Goal: Check status: Check status

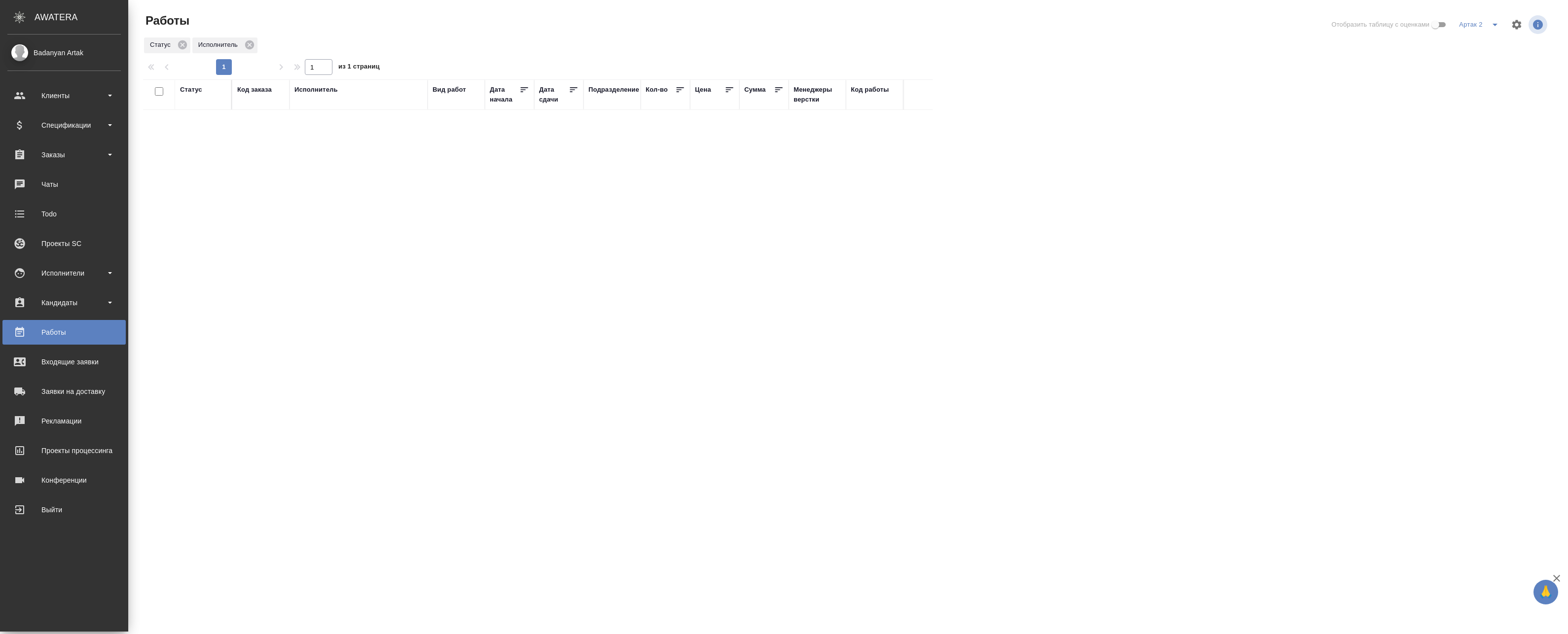
click at [59, 141] on ul "Клиенты Спецификации Заказы Чаты Todo Проекты SC Исполнители Кандидаты Работы В…" at bounding box center [64, 300] width 128 height 444
click at [59, 162] on div "Заказы" at bounding box center [64, 154] width 123 height 25
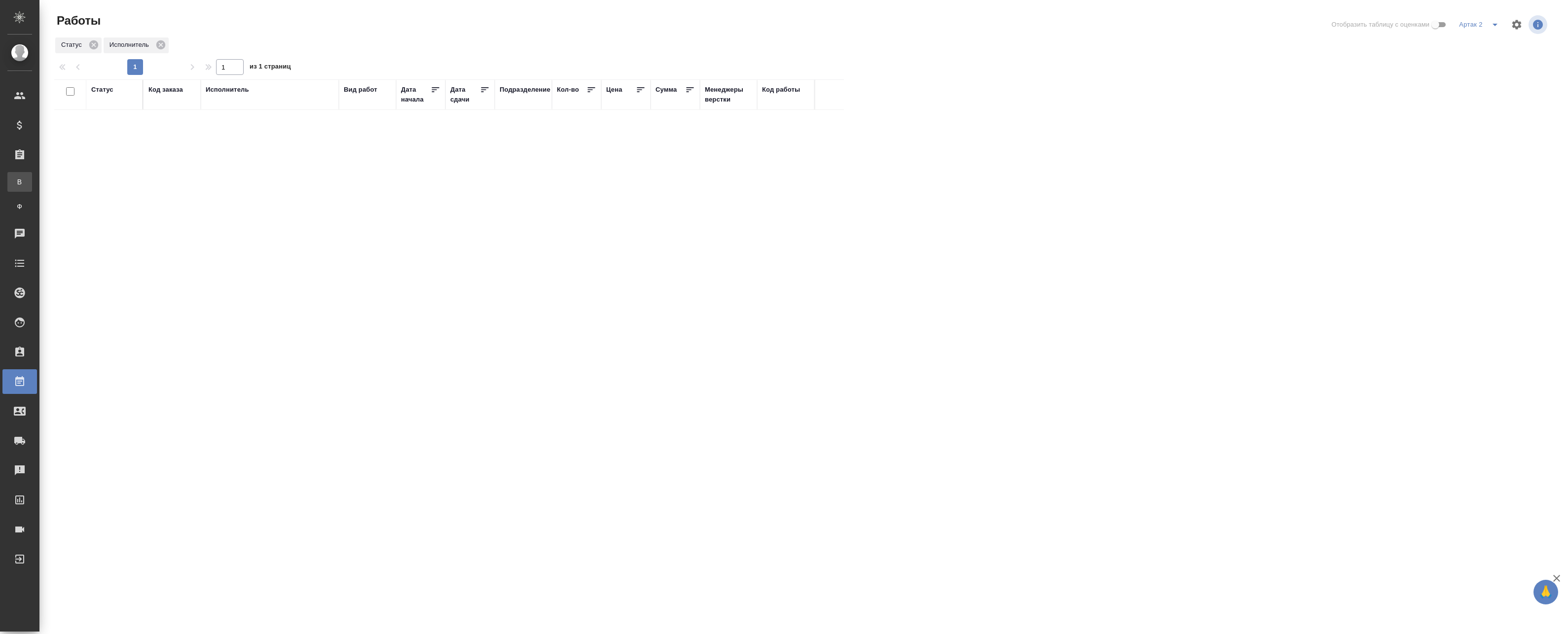
click at [15, 183] on div "Все заказы" at bounding box center [7, 182] width 15 height 9
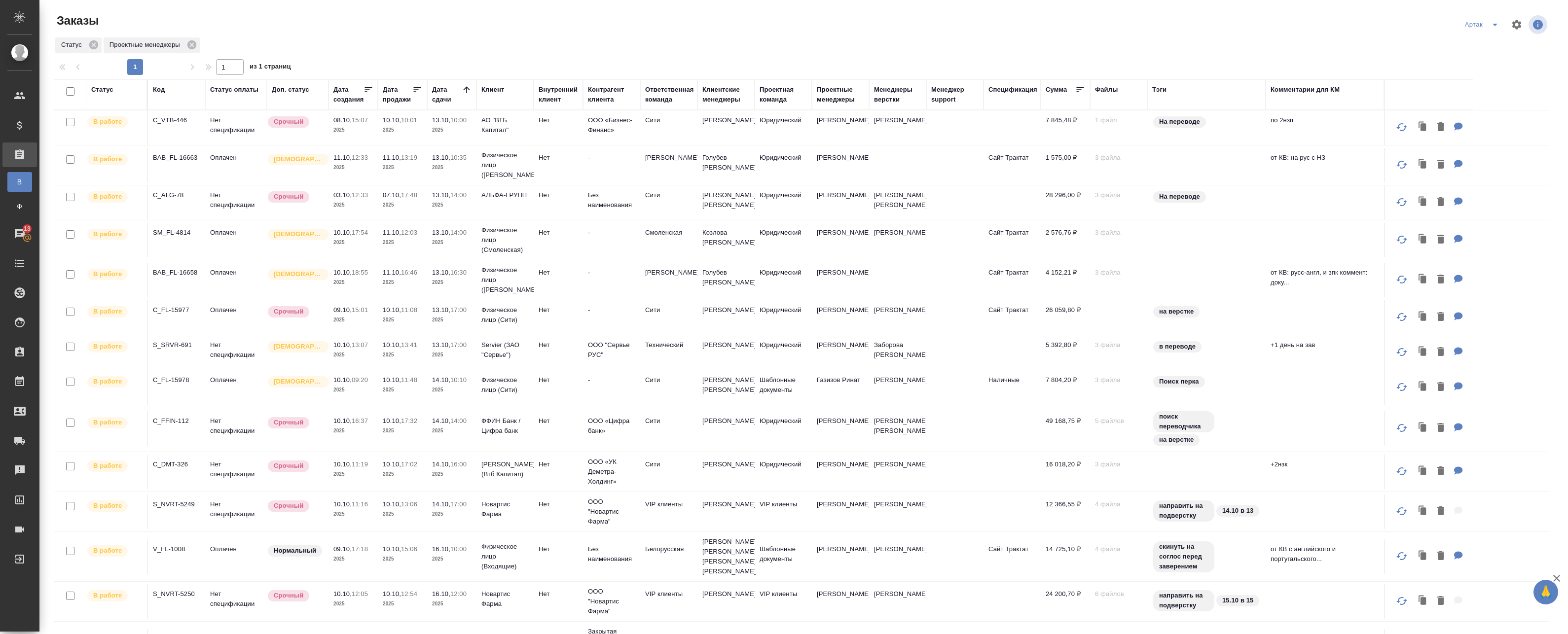
click at [332, 313] on td "09.10, 15:01 2025" at bounding box center [353, 318] width 49 height 35
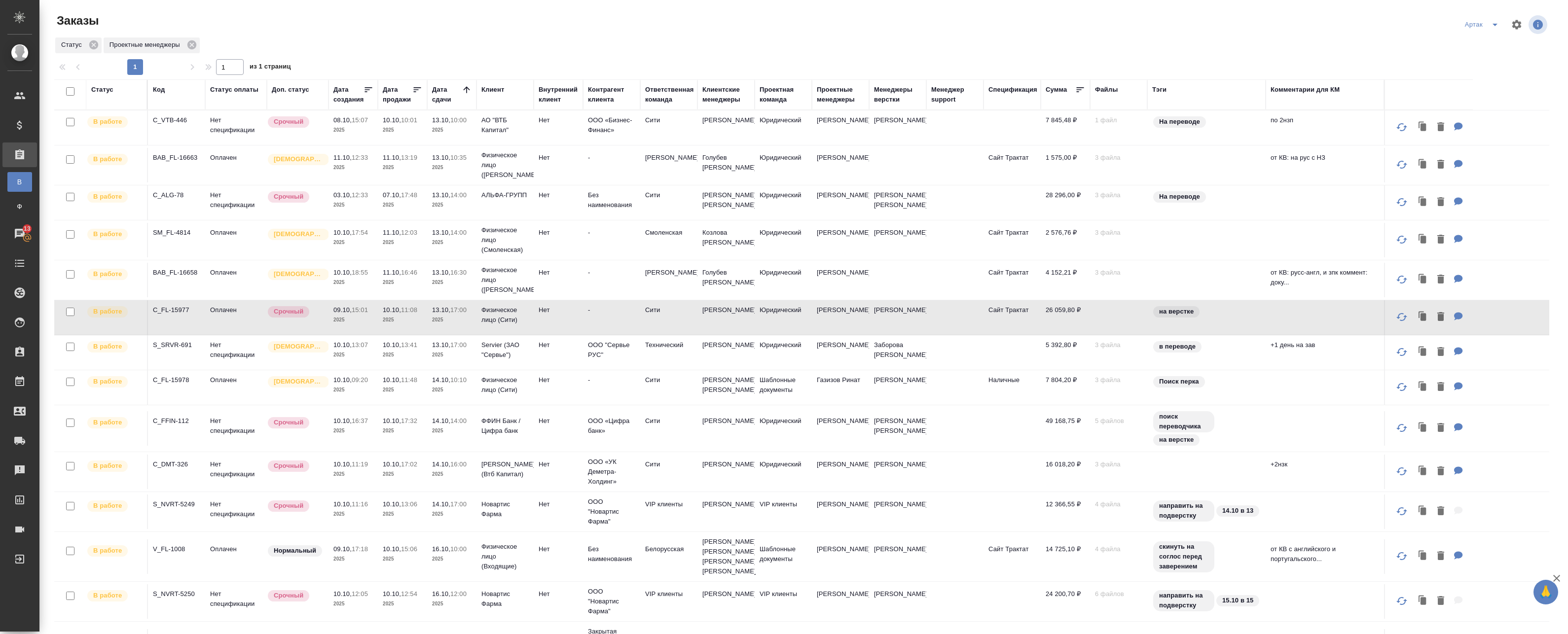
click at [332, 313] on td "09.10, 15:01 2025" at bounding box center [353, 318] width 49 height 35
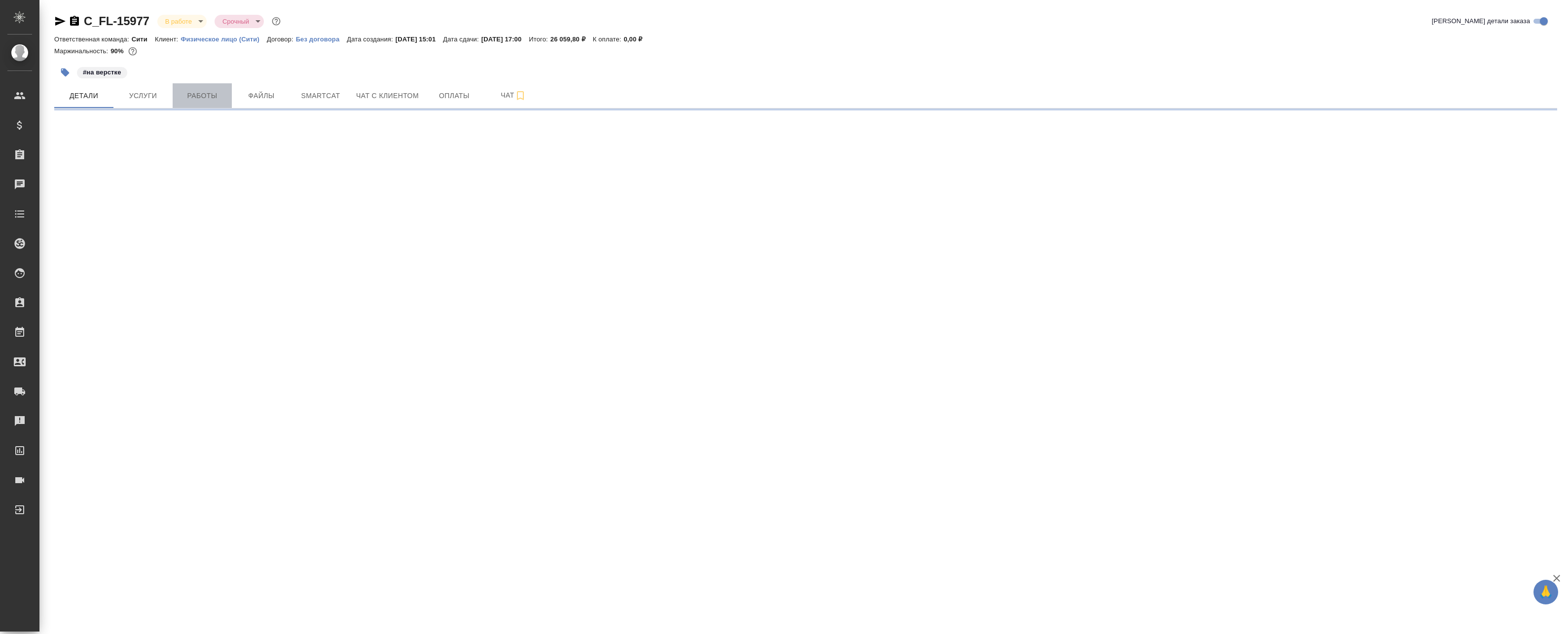
click at [213, 95] on span "Работы" at bounding box center [202, 96] width 47 height 13
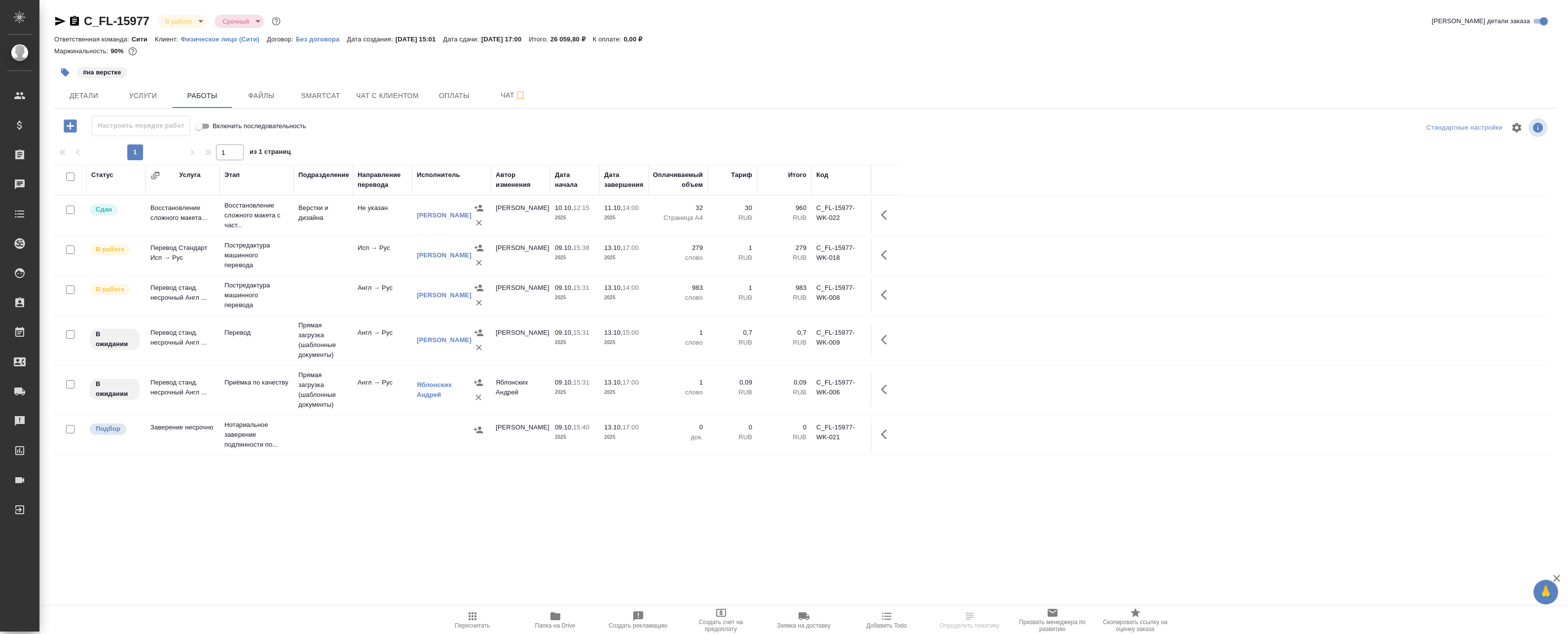
click at [390, 251] on td "Исп → Рус" at bounding box center [382, 255] width 59 height 35
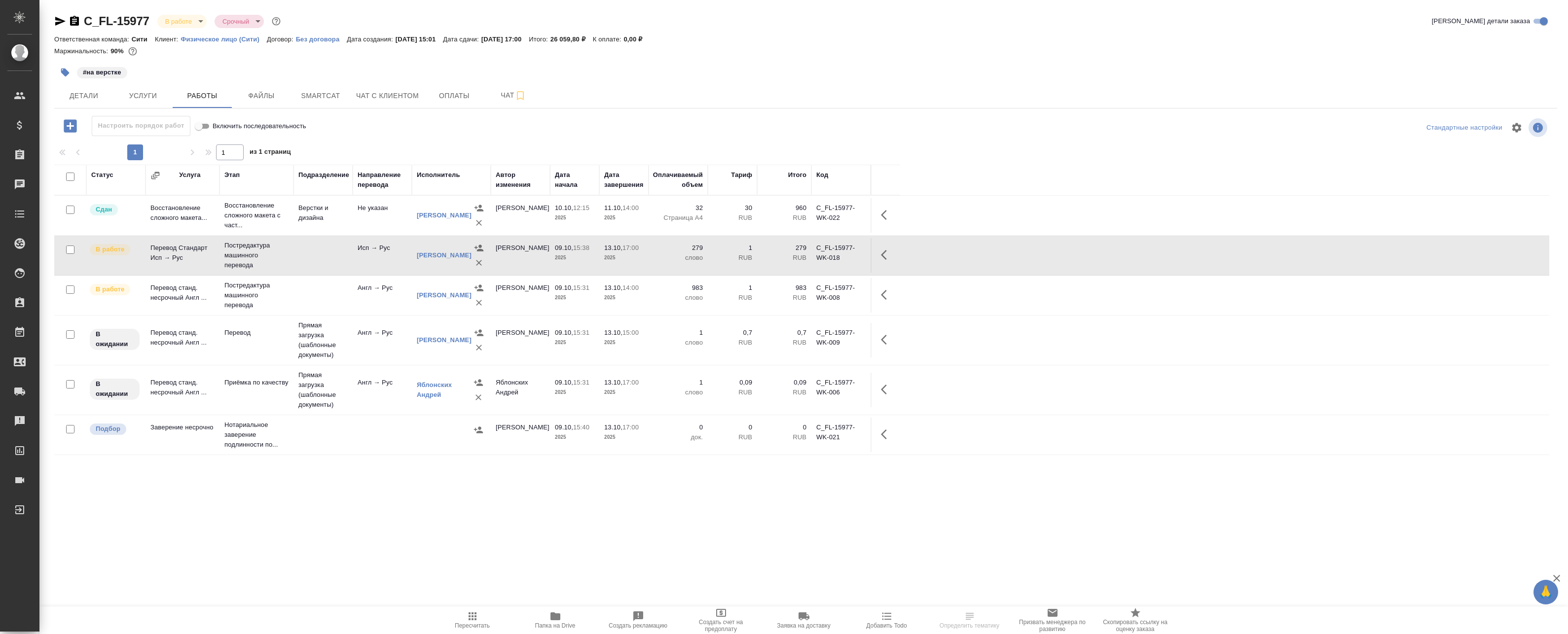
click at [880, 254] on button "button" at bounding box center [887, 255] width 24 height 24
click at [819, 259] on icon "button" at bounding box center [814, 255] width 12 height 12
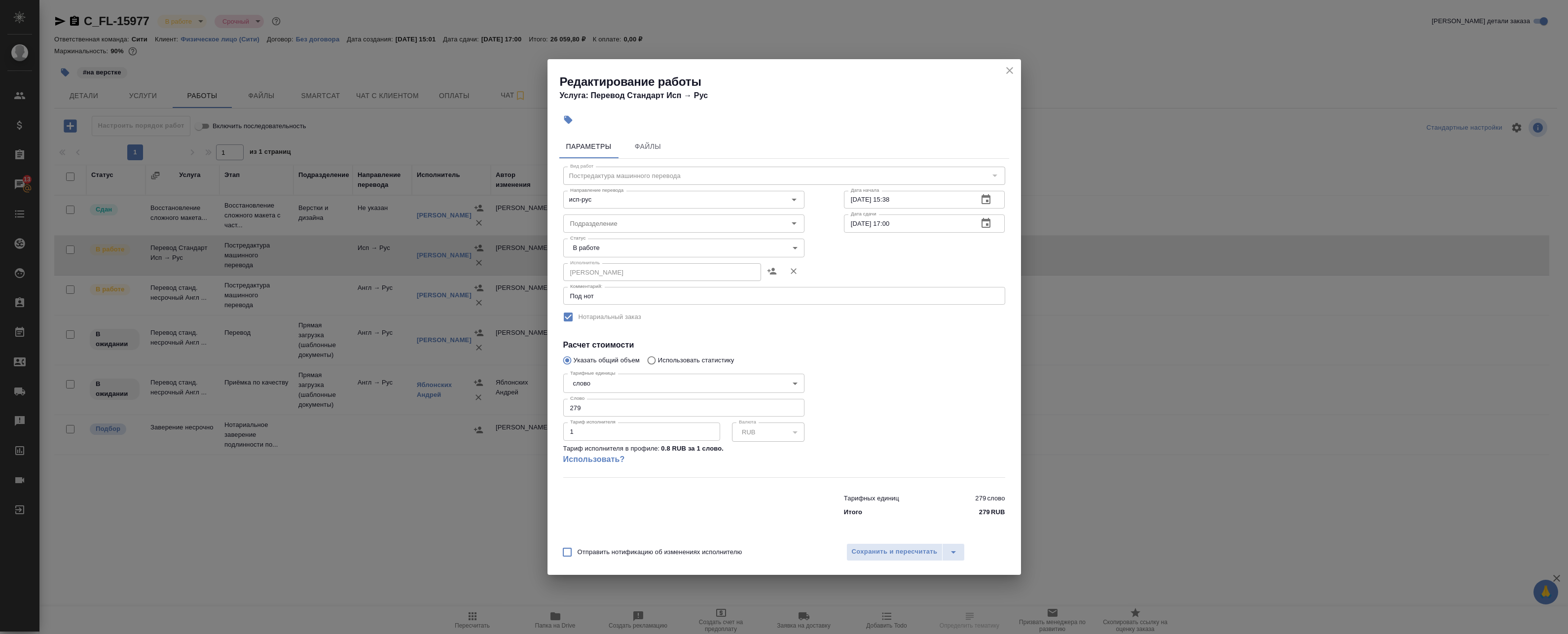
click at [679, 298] on textarea "Под нот" at bounding box center [784, 296] width 428 height 7
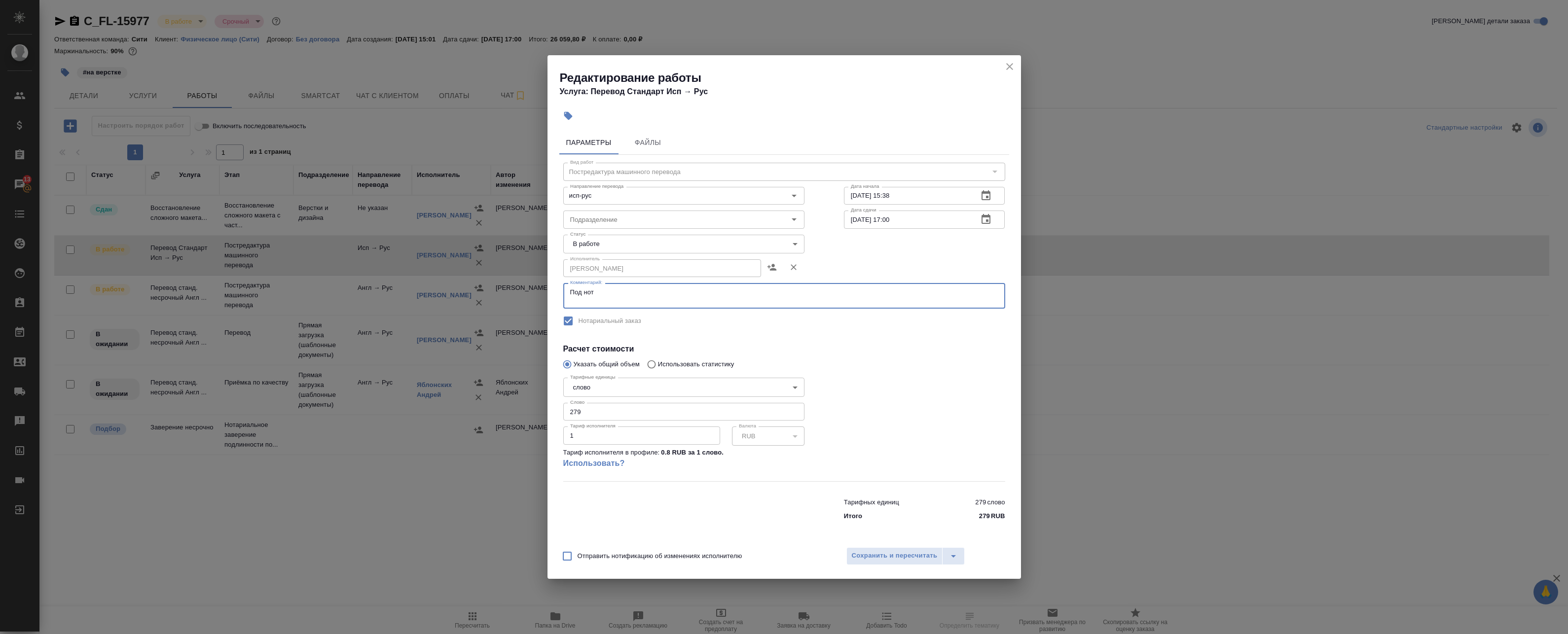
type textarea "Под нот"
click at [1012, 65] on icon "close" at bounding box center [1009, 66] width 7 height 7
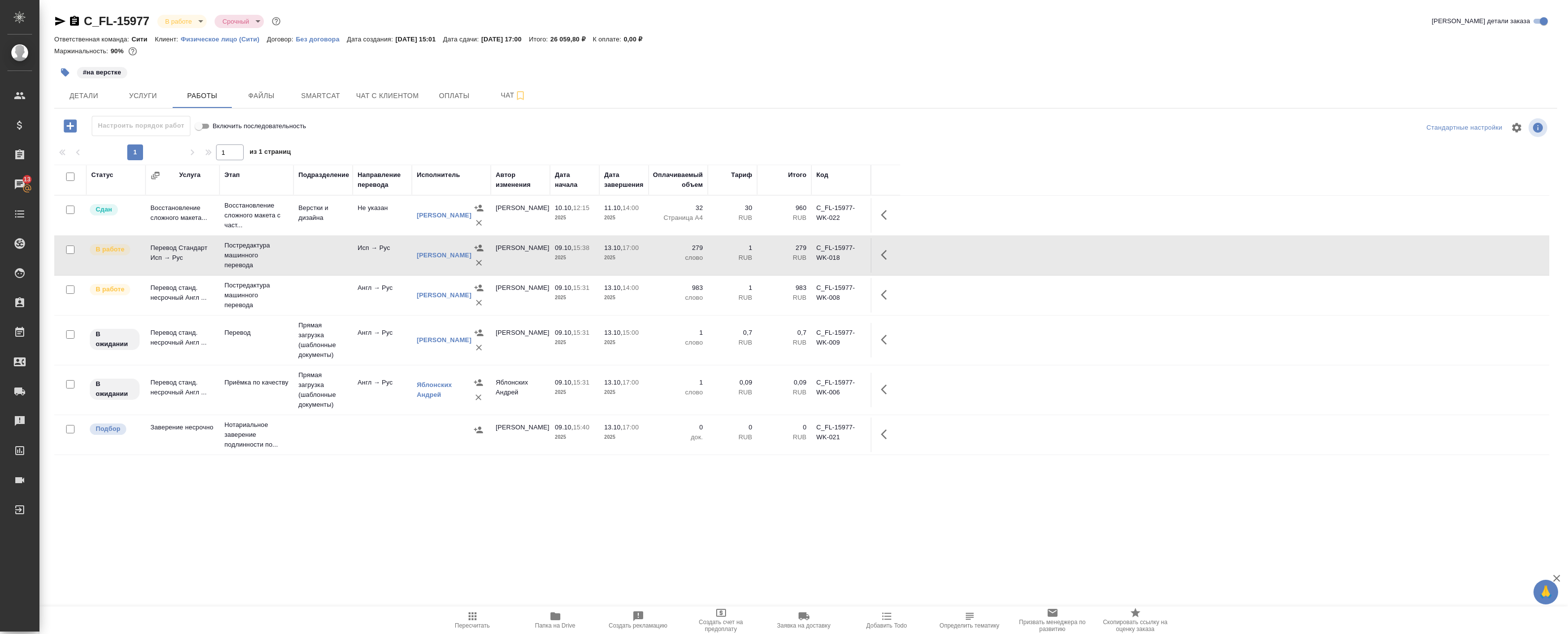
click at [549, 624] on span "Папка на Drive" at bounding box center [555, 625] width 40 height 7
click at [364, 295] on td "Англ → Рус" at bounding box center [382, 296] width 59 height 35
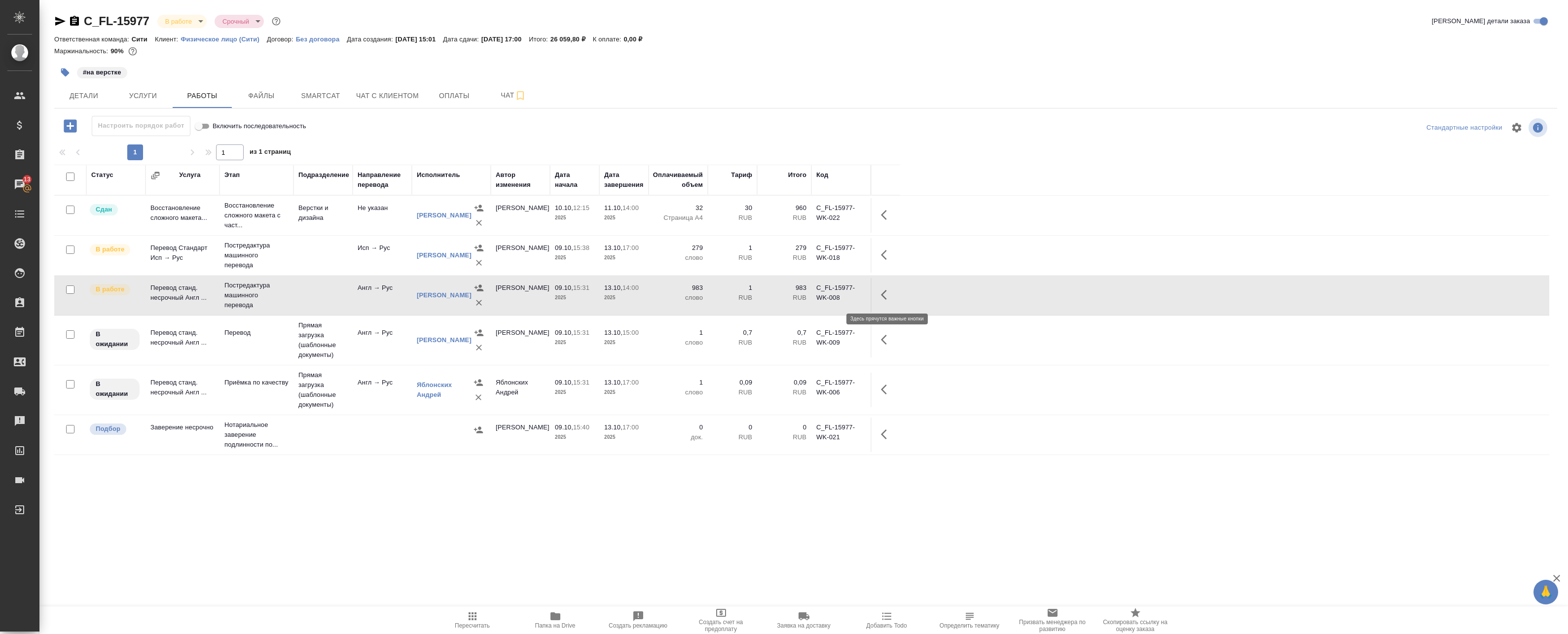
click at [890, 297] on icon "button" at bounding box center [886, 295] width 12 height 12
click at [814, 297] on icon "button" at bounding box center [814, 295] width 12 height 12
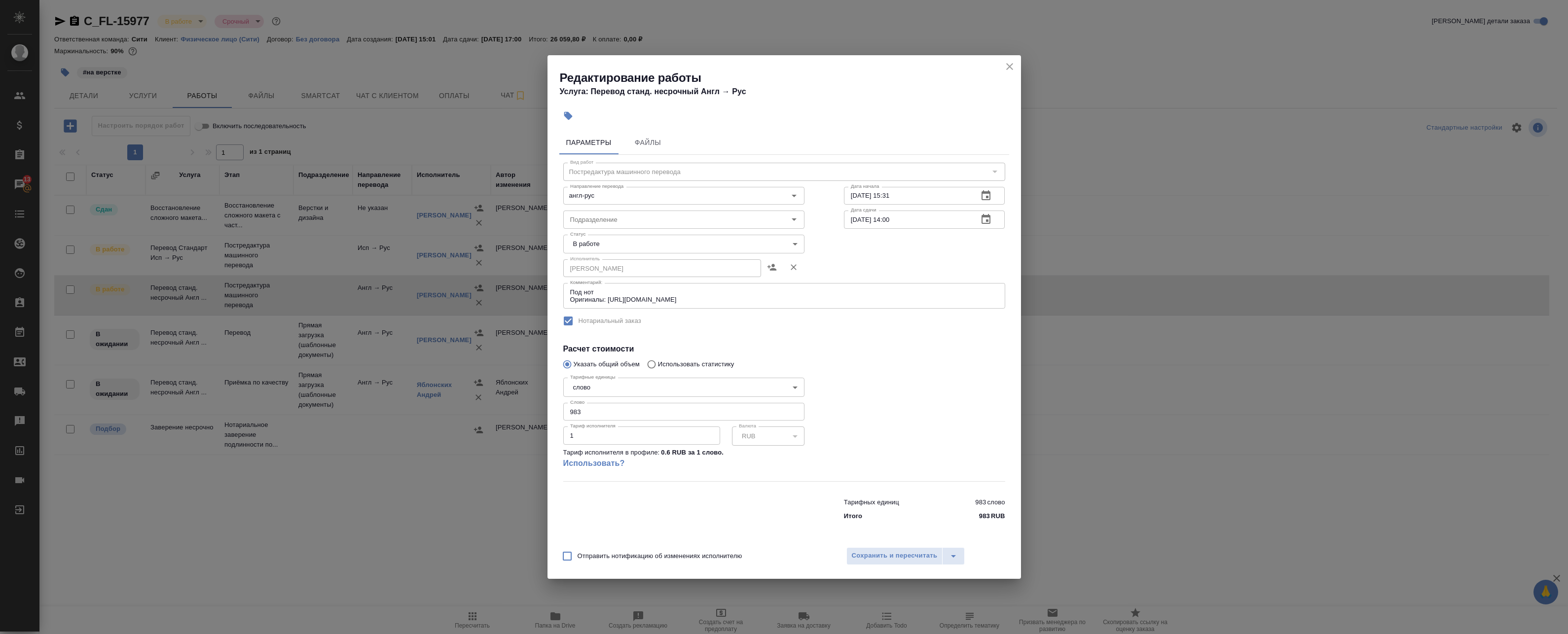
click at [726, 296] on textarea "Под нот Оригиналы: https://drive.awatera.com/s/HaBBNDmdTZXaXcW" at bounding box center [784, 296] width 428 height 15
click at [761, 302] on textarea "Под нот Оригиналы: https://drive.awatera.com/s/HaBBNDmdTZXaXcW" at bounding box center [784, 296] width 428 height 15
drag, startPoint x: 776, startPoint y: 300, endPoint x: 608, endPoint y: 305, distance: 168.1
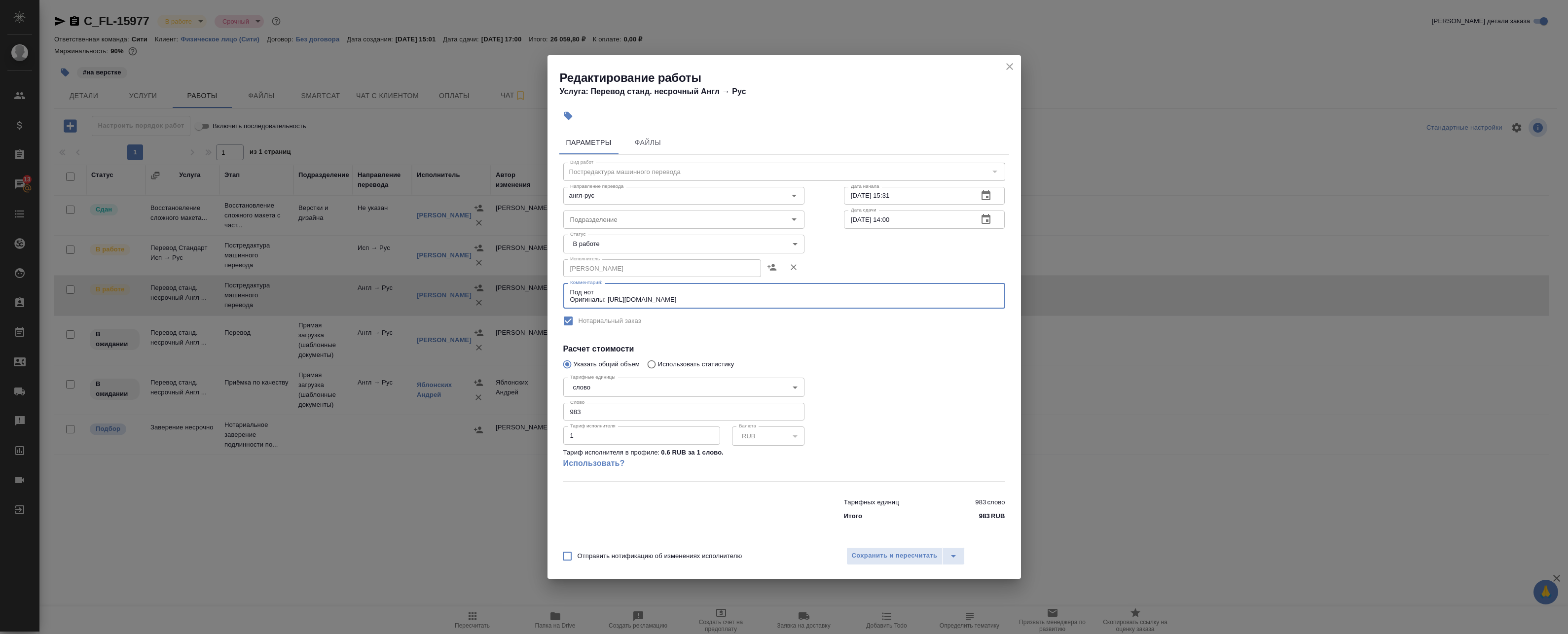
click at [608, 305] on div "Под нот Оригиналы: https://drive.awatera.com/s/HaBBNDmdTZXaXcW x Комментарий:" at bounding box center [784, 296] width 442 height 25
click at [443, 199] on div "Редактирование работы Услуга: Перевод станд. несрочный Англ → Рус Параметры Фай…" at bounding box center [784, 317] width 1568 height 634
